Goal: Task Accomplishment & Management: Manage account settings

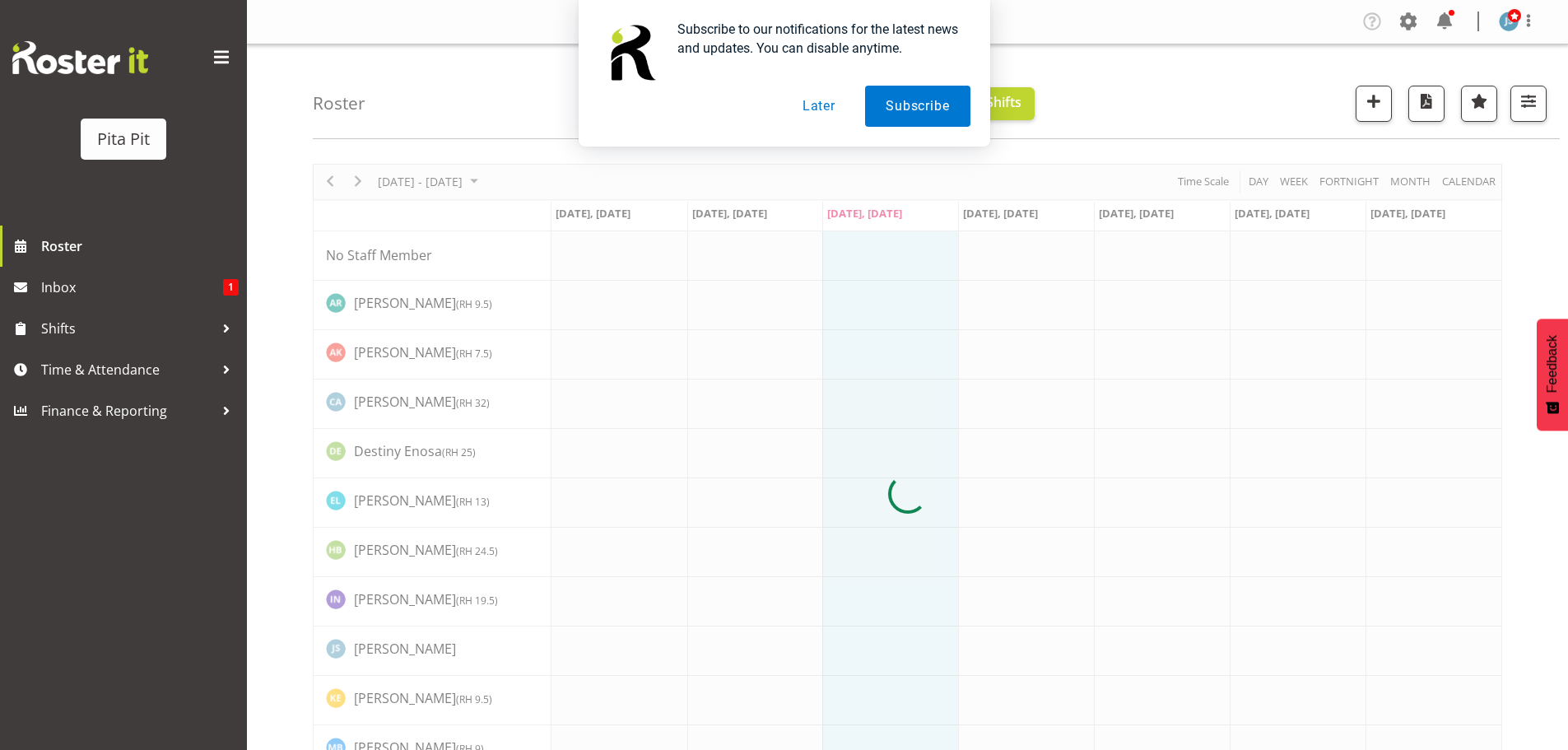
drag, startPoint x: 818, startPoint y: 102, endPoint x: 751, endPoint y: 129, distance: 72.2
click at [818, 102] on button "Later" at bounding box center [818, 106] width 74 height 41
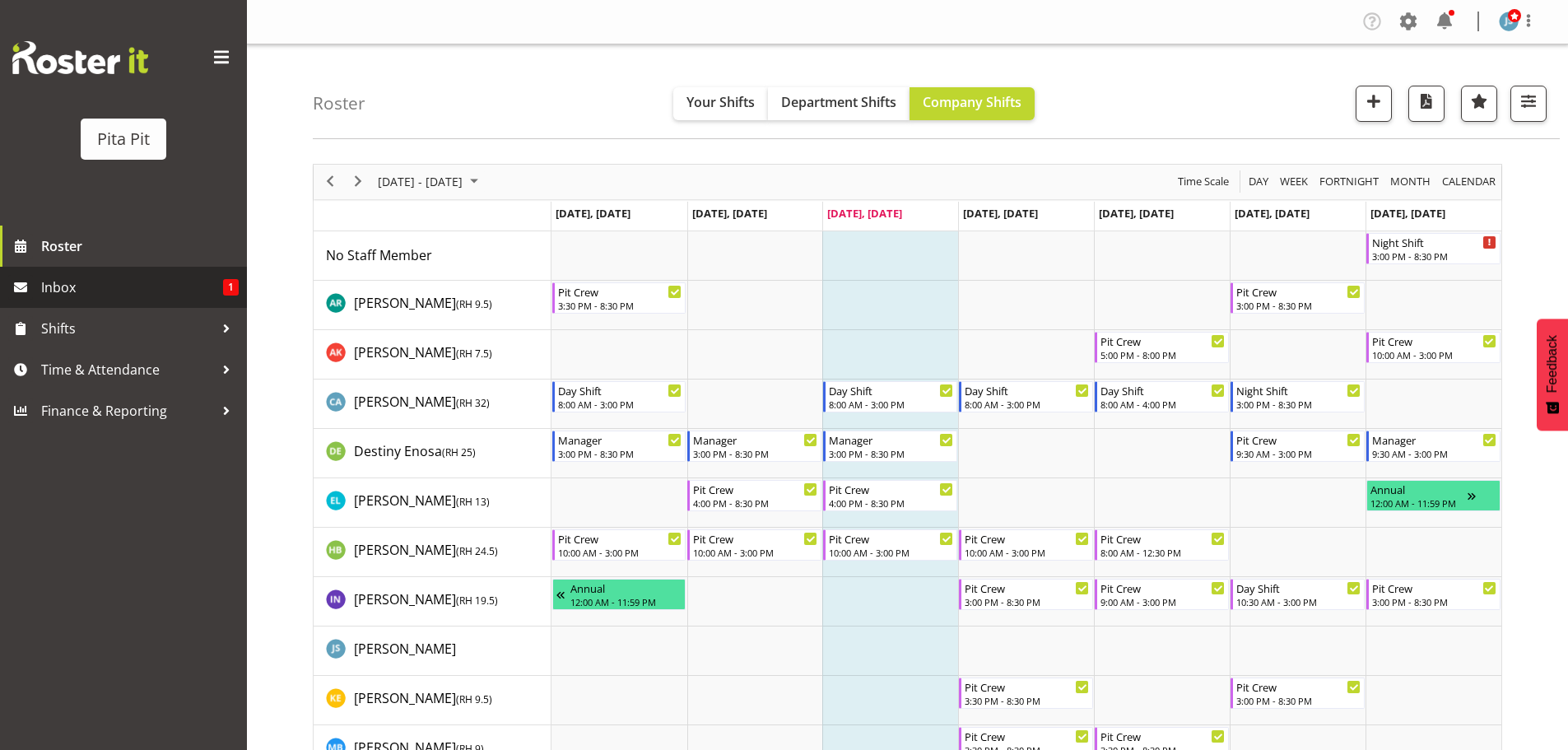
click at [120, 281] on span "Inbox" at bounding box center [132, 287] width 182 height 24
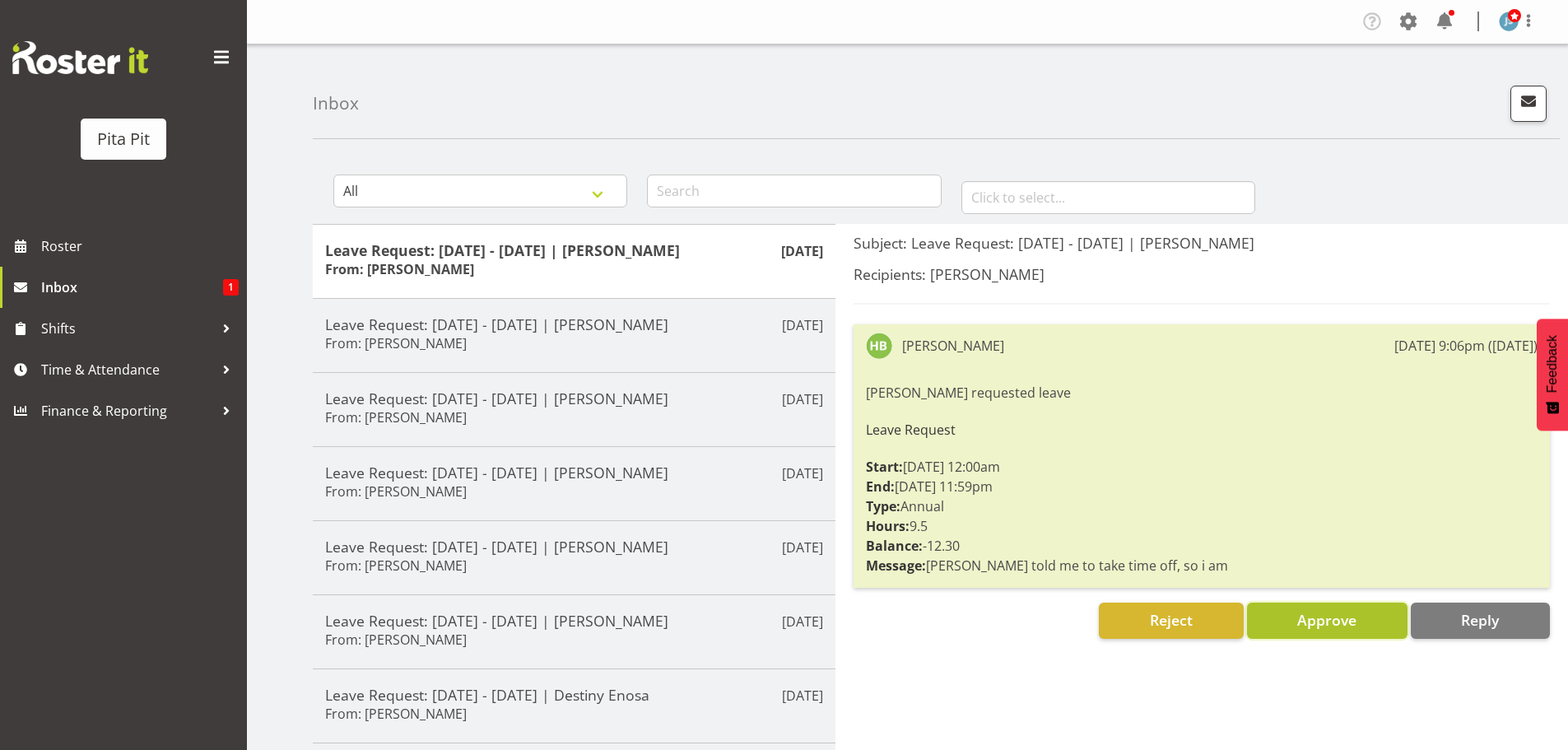
click at [1316, 625] on span "Approve" at bounding box center [1327, 620] width 59 height 19
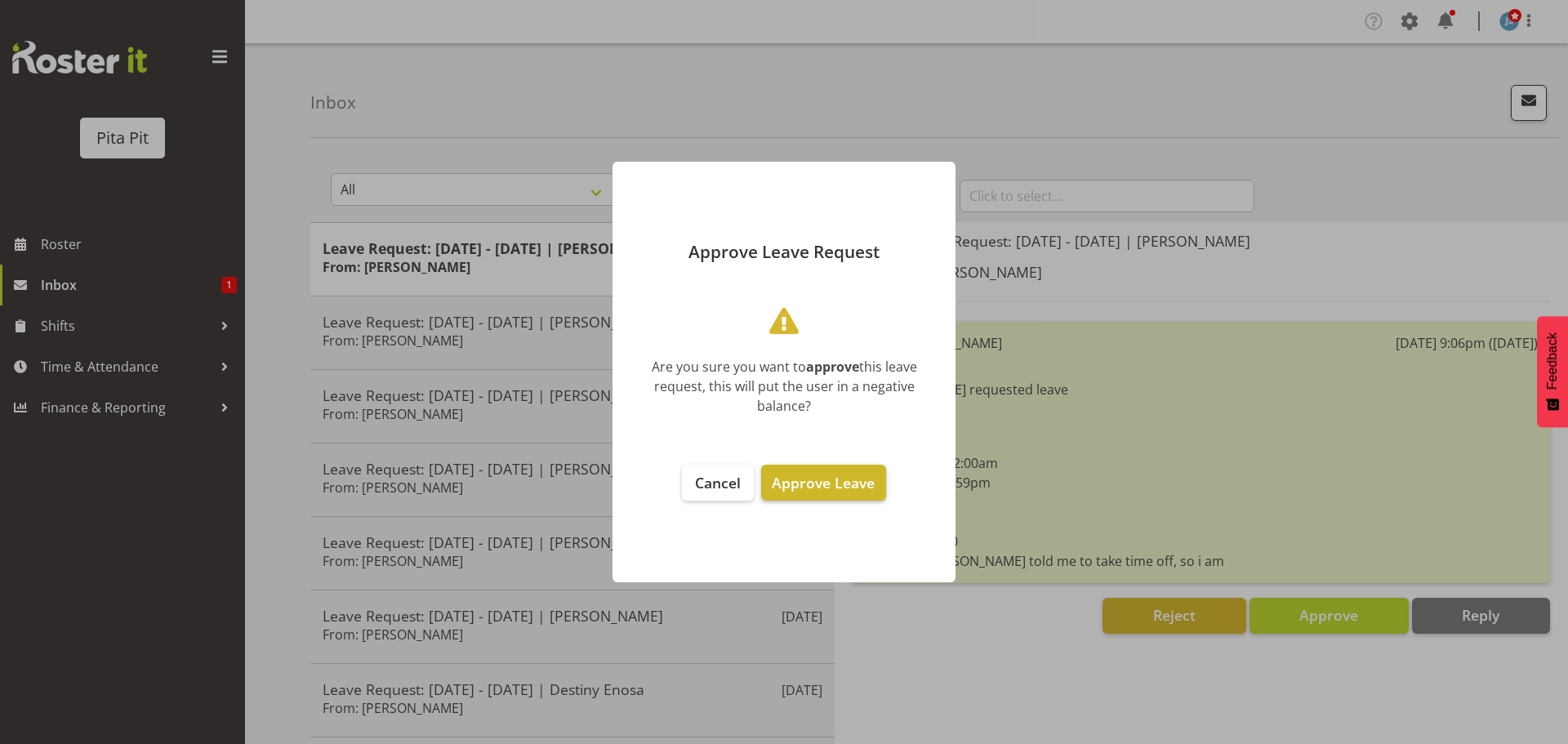
click at [823, 484] on span "Approve Leave" at bounding box center [822, 482] width 103 height 19
